Goal: Find specific page/section: Find specific page/section

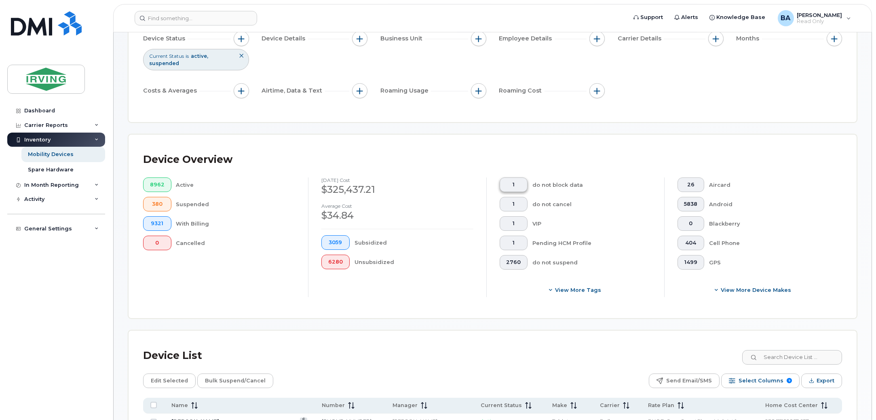
scroll to position [202, 0]
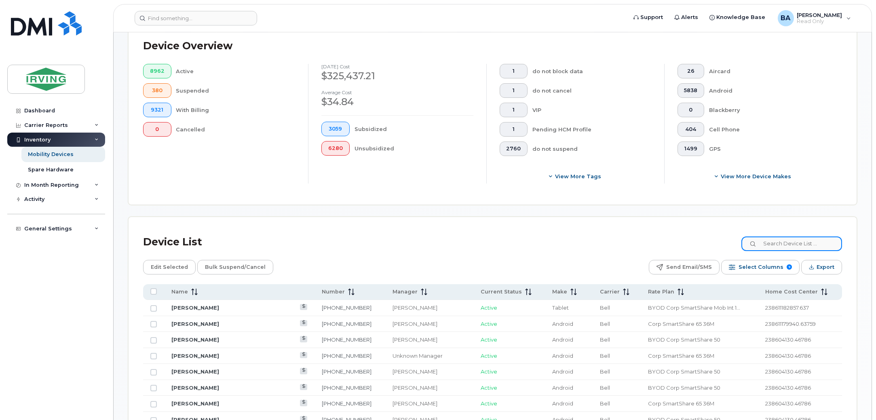
click at [795, 237] on input at bounding box center [791, 243] width 101 height 15
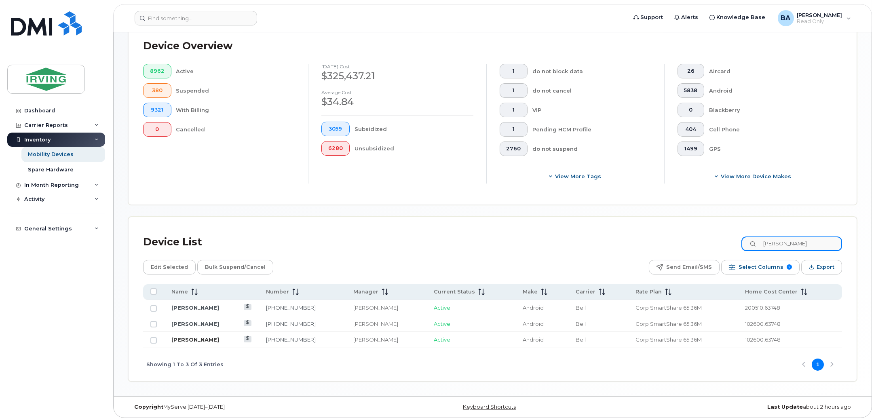
type input "[PERSON_NAME]"
click at [196, 337] on link "[PERSON_NAME]" at bounding box center [195, 339] width 48 height 6
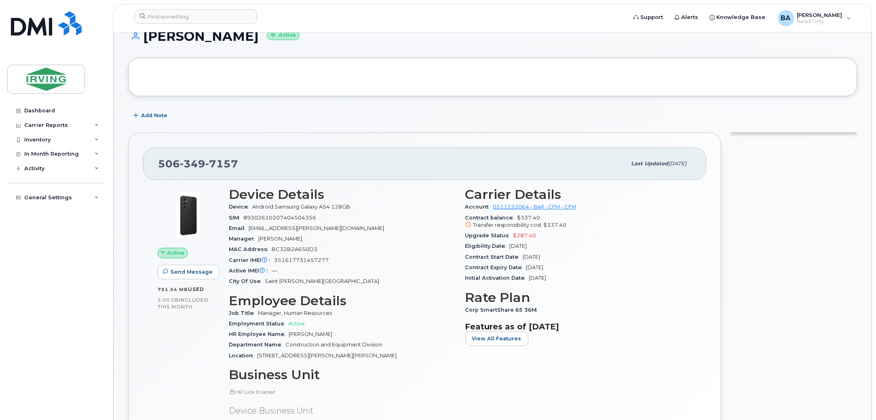
scroll to position [69, 0]
